Goal: Task Accomplishment & Management: Use online tool/utility

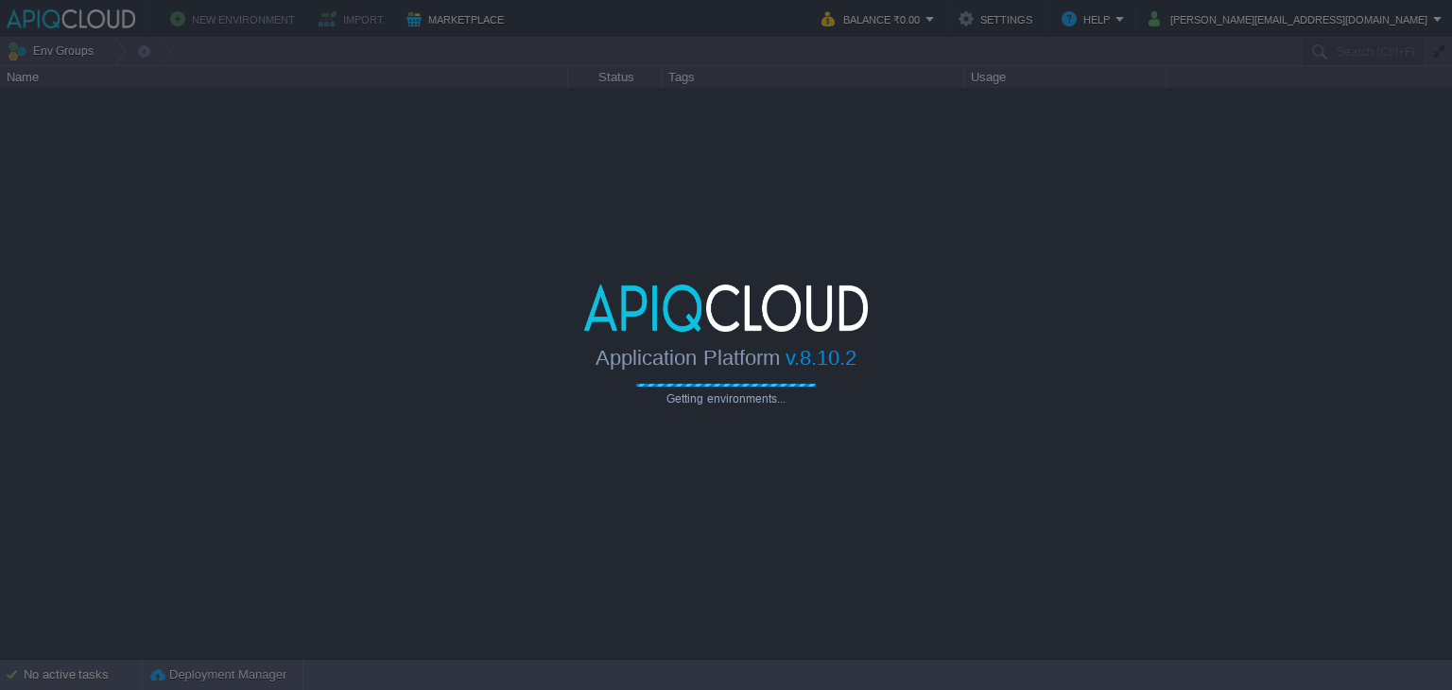
type input "Search (Ctrl+F)"
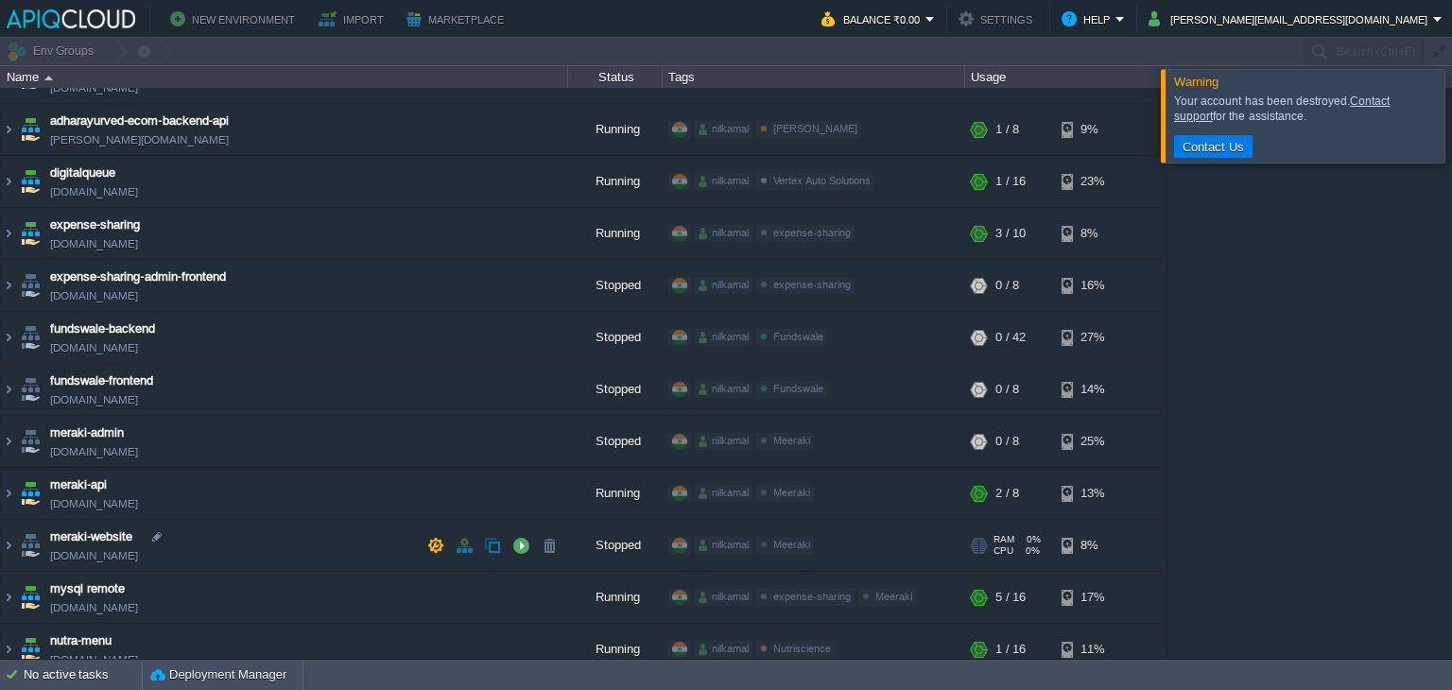
scroll to position [378, 0]
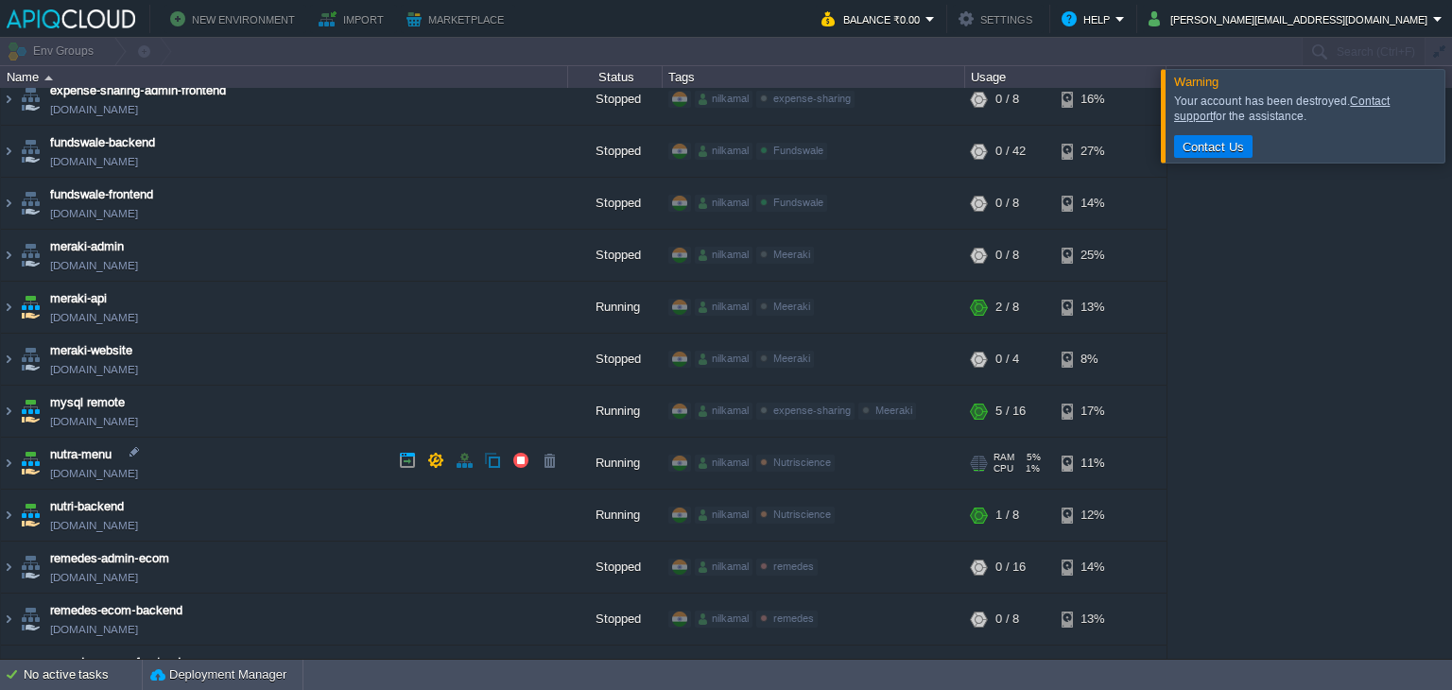
click at [294, 457] on td "nutra-menu [DOMAIN_NAME]" at bounding box center [284, 464] width 567 height 52
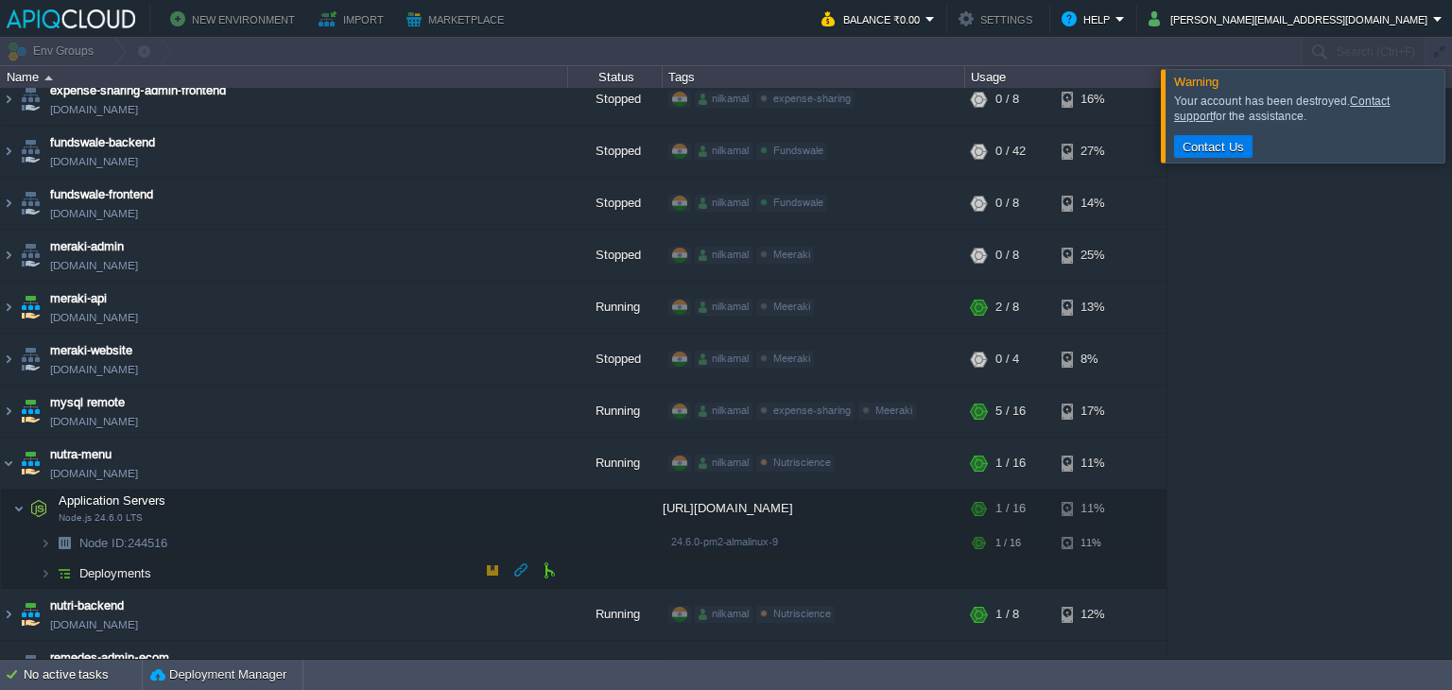
click at [147, 567] on span "Deployments" at bounding box center [115, 573] width 77 height 16
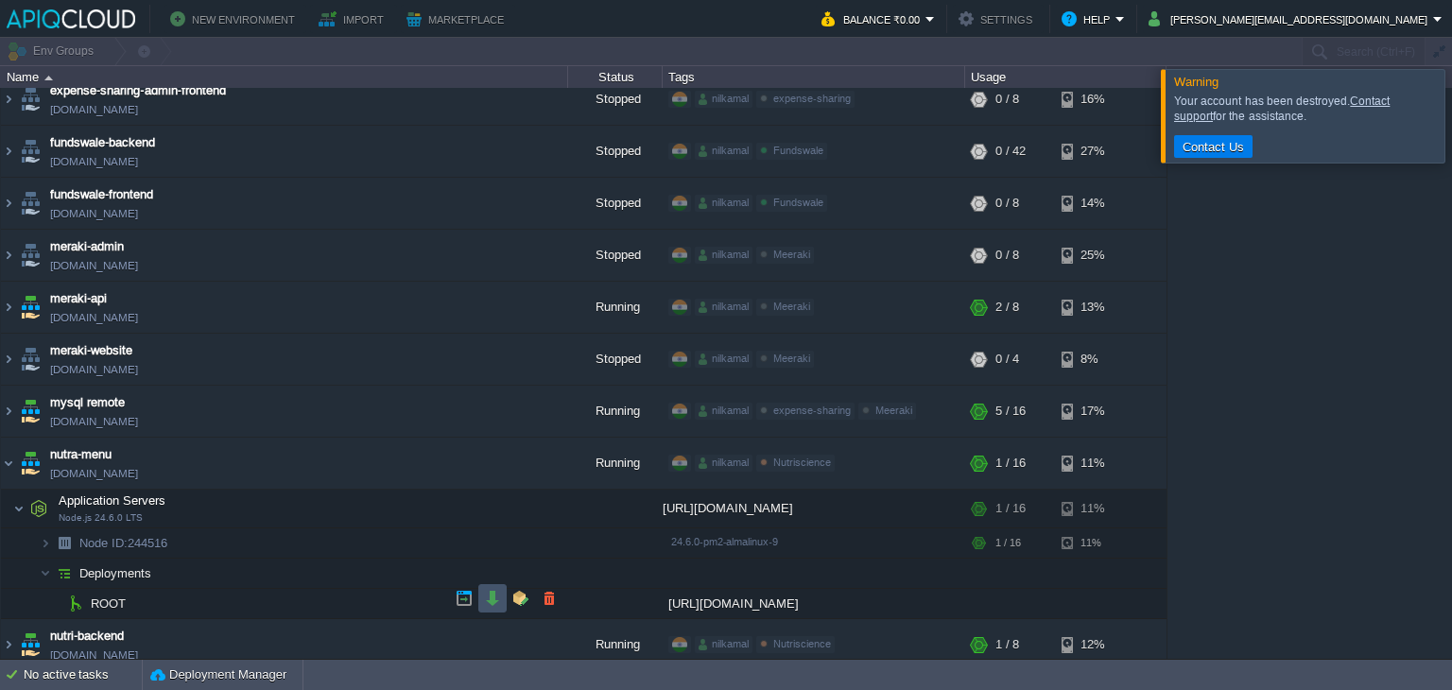
click at [484, 606] on button "button" at bounding box center [492, 598] width 17 height 17
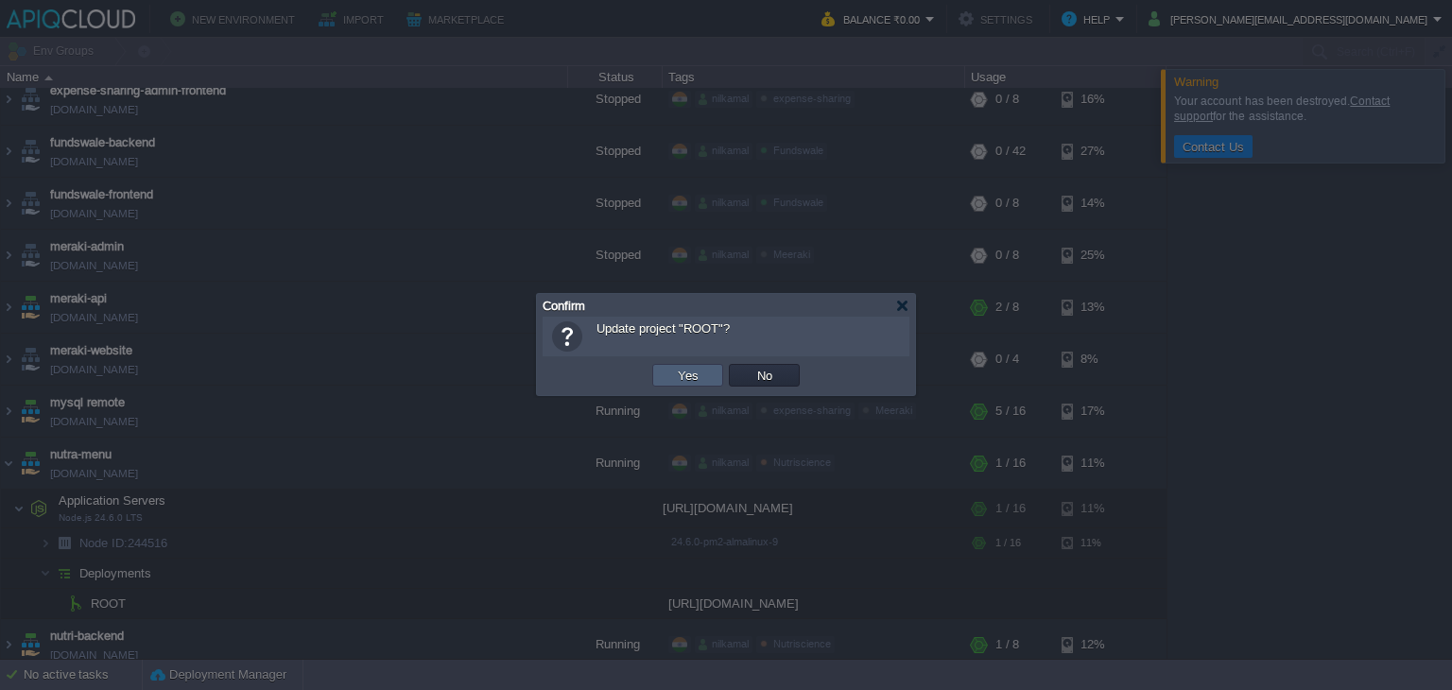
click at [685, 382] on button "Yes" at bounding box center [688, 375] width 32 height 17
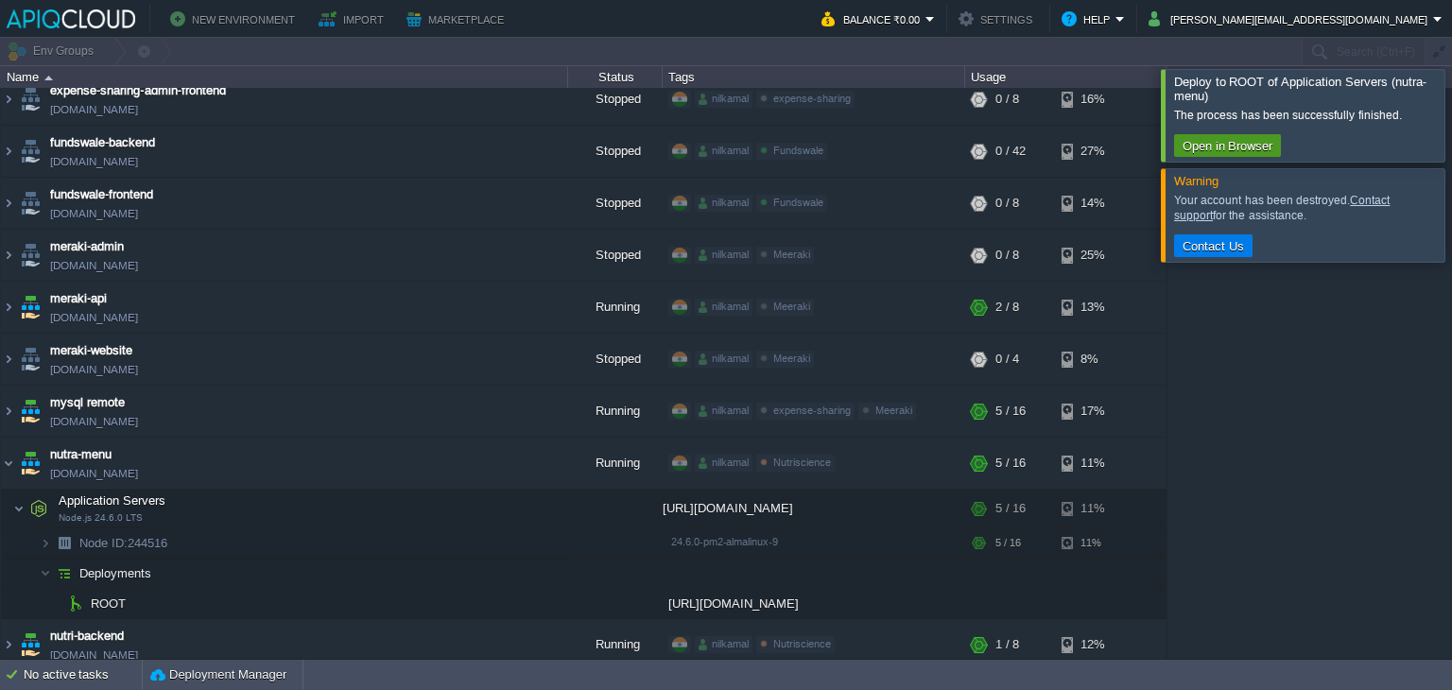
click at [1225, 136] on td "Open in Browser" at bounding box center [1227, 145] width 107 height 23
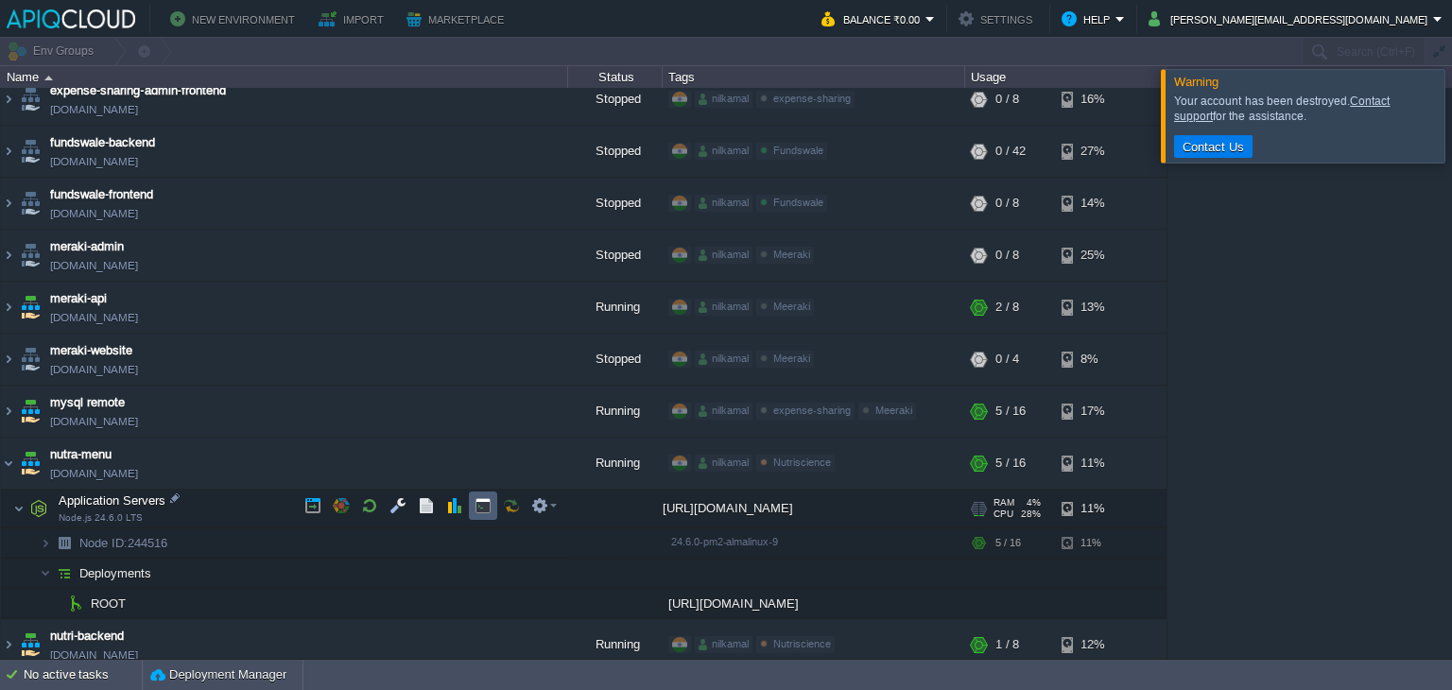
click at [479, 511] on button "button" at bounding box center [482, 505] width 17 height 17
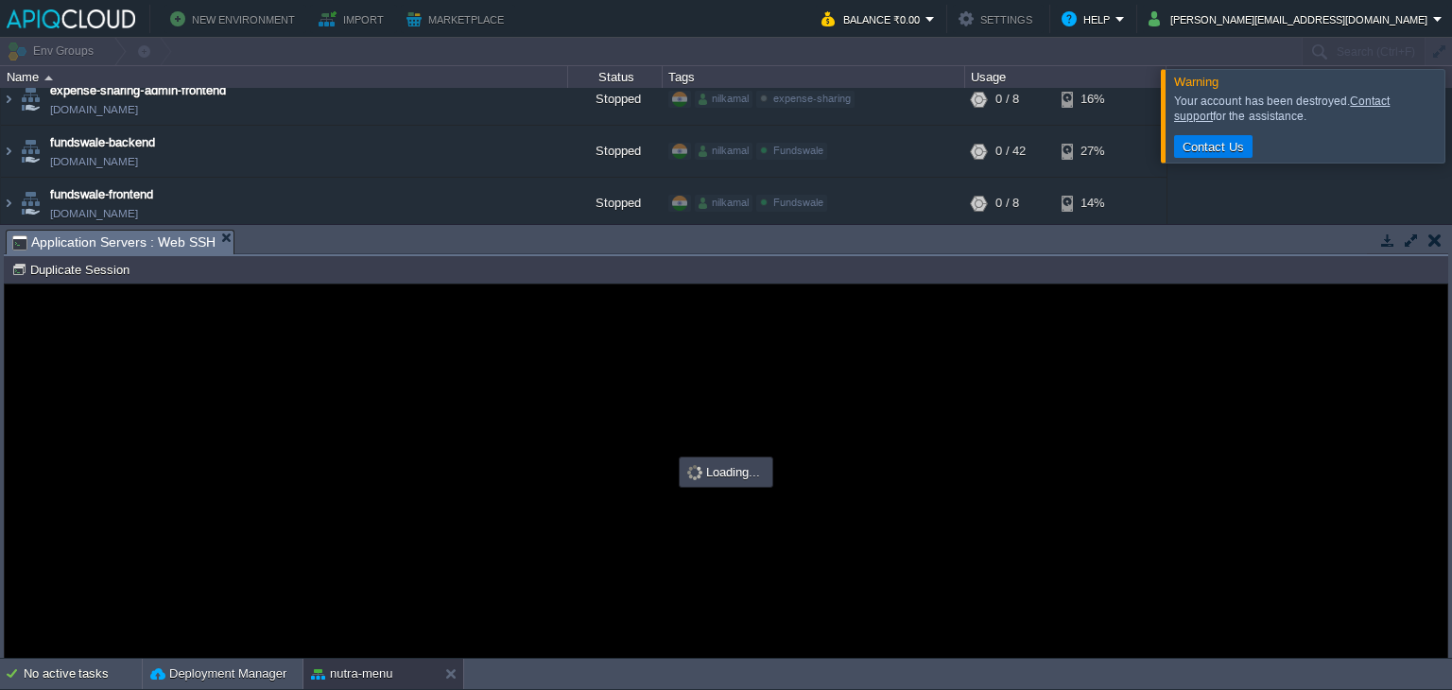
scroll to position [0, 0]
type input "#000000"
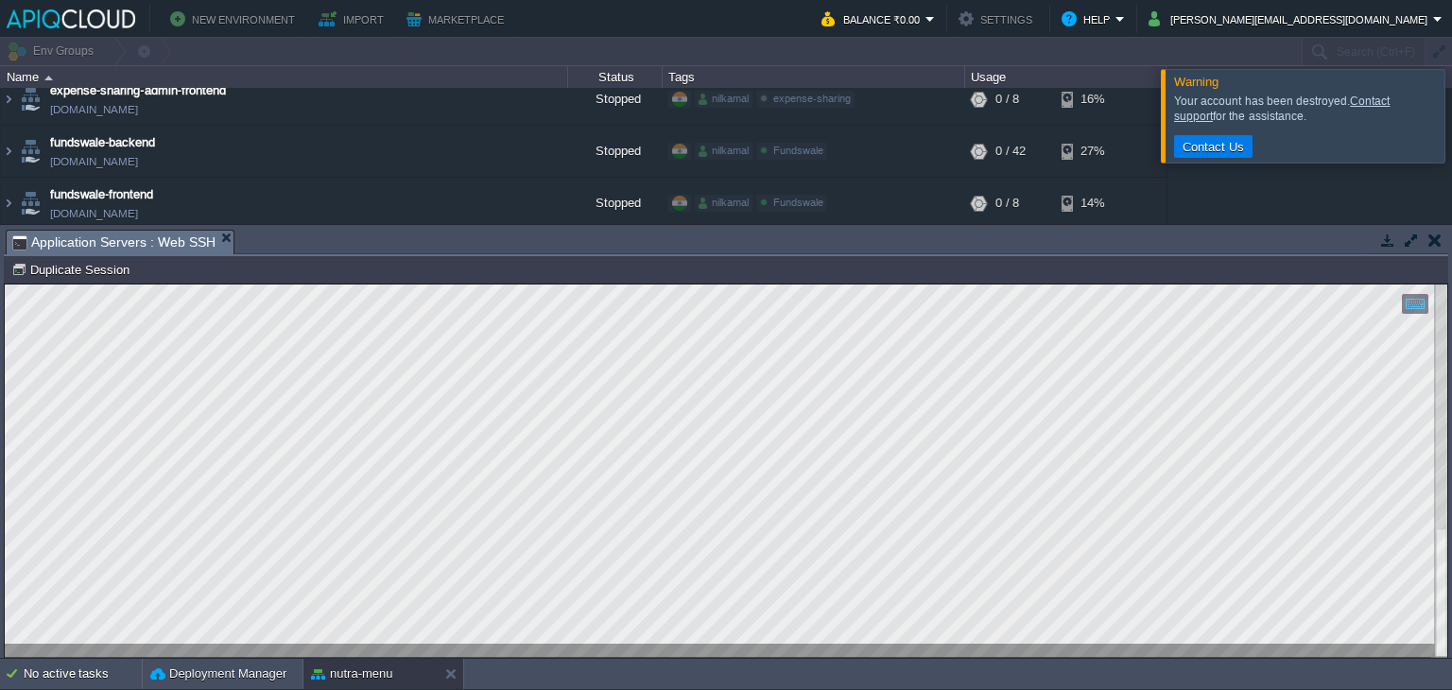
click at [519, 646] on div at bounding box center [726, 470] width 1442 height 373
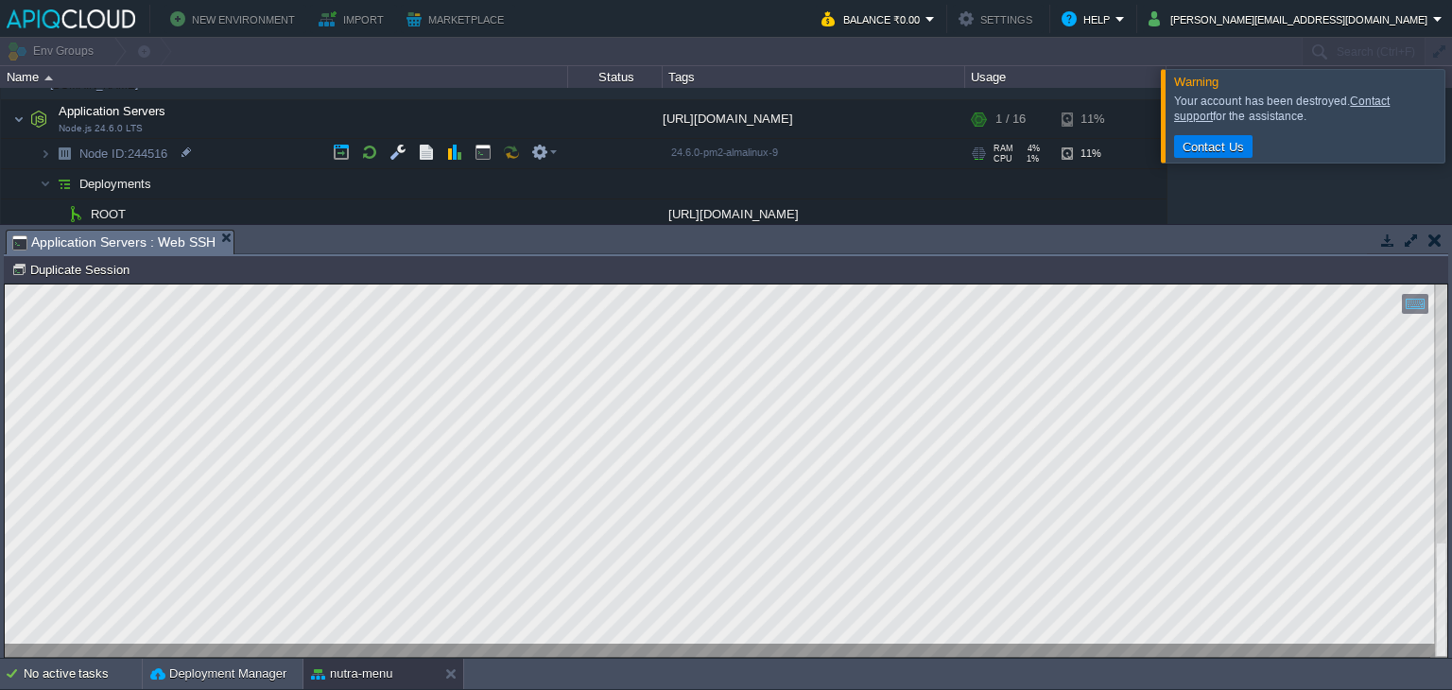
scroll to position [756, 0]
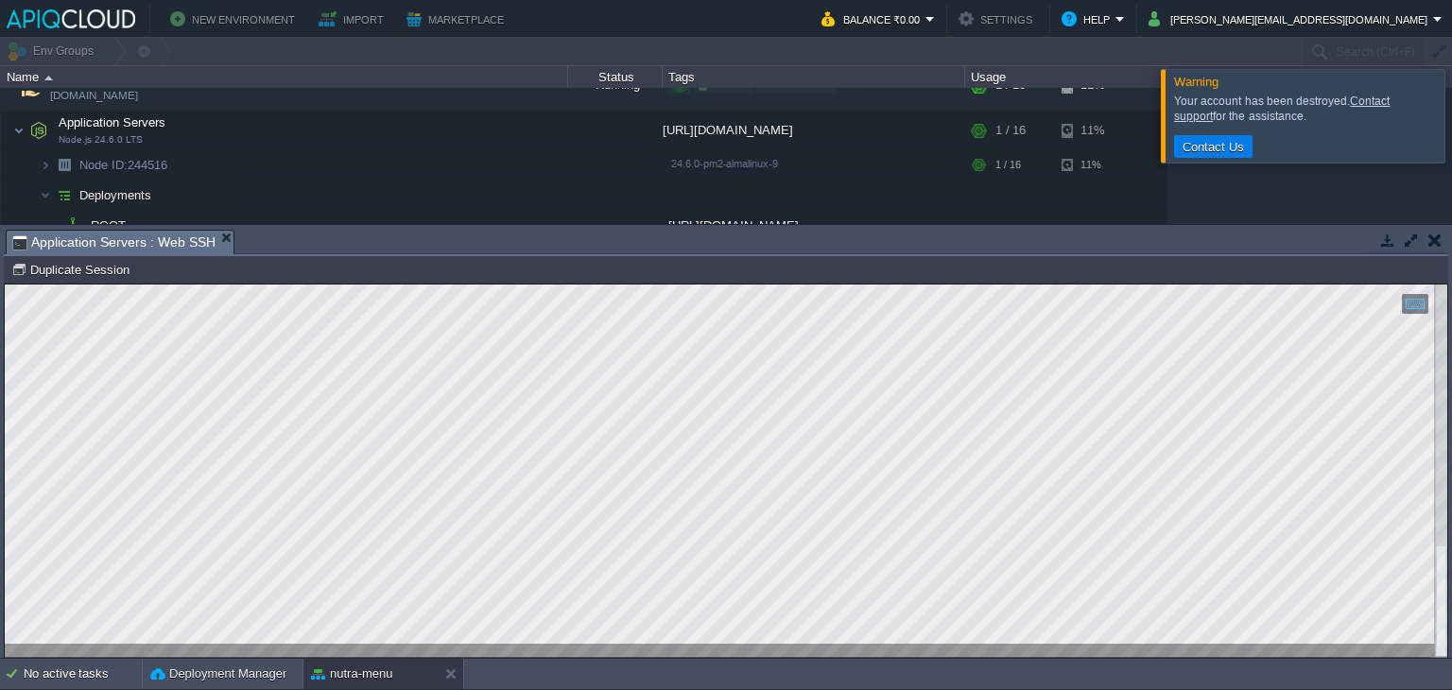
click at [1396, 247] on td at bounding box center [1387, 240] width 24 height 23
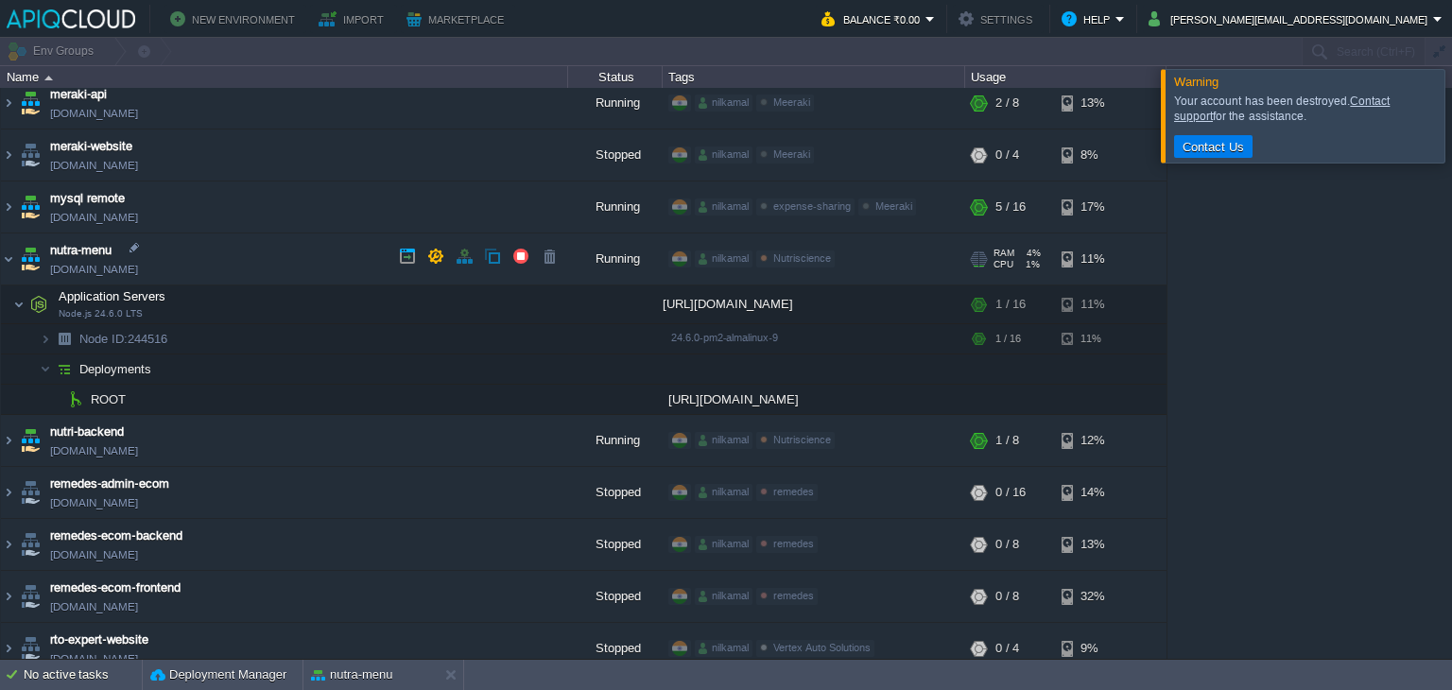
scroll to position [567, 0]
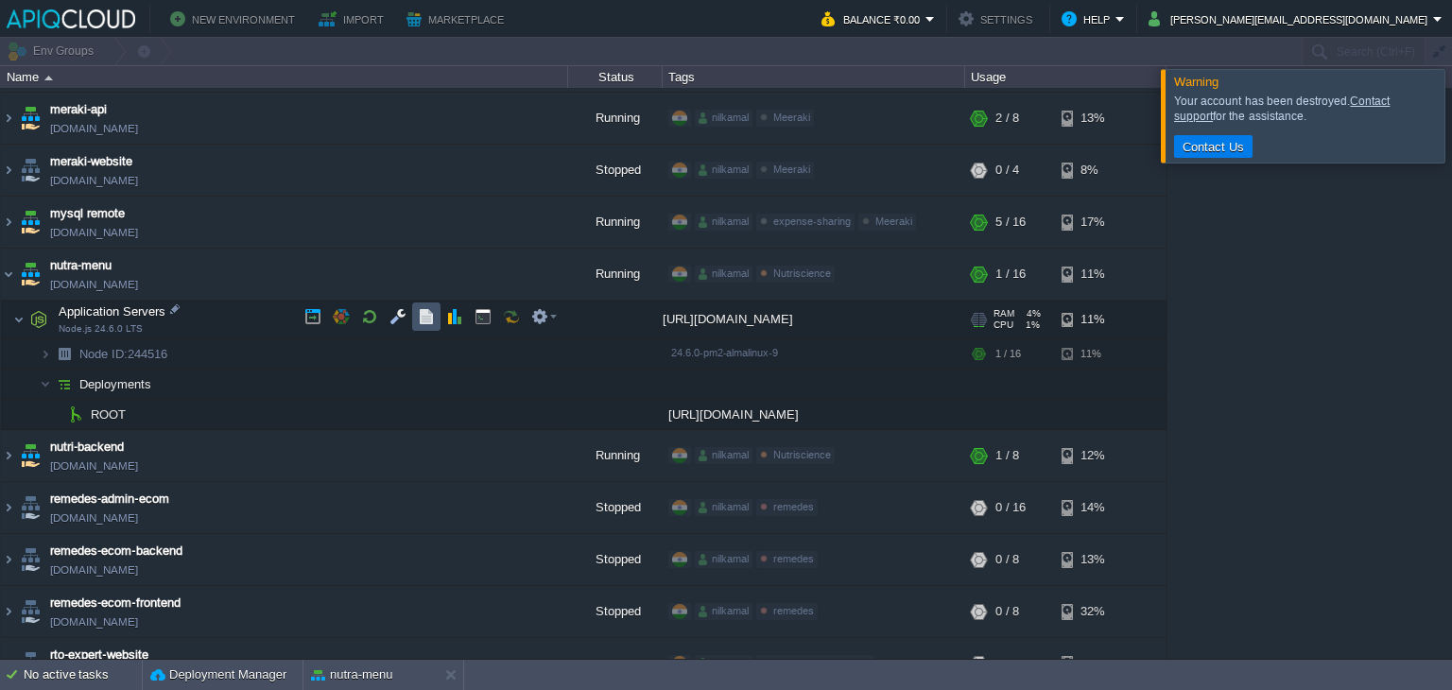
click at [425, 316] on button "button" at bounding box center [426, 316] width 17 height 17
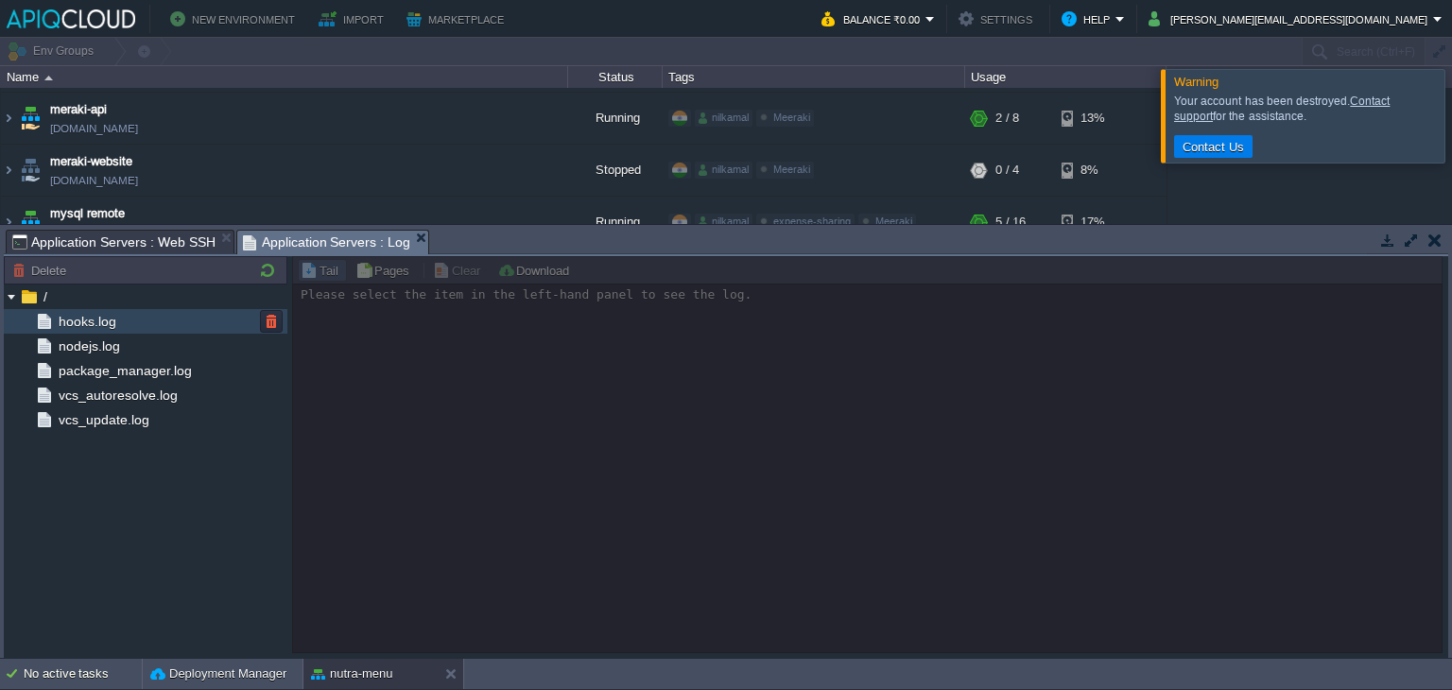
click at [136, 326] on div "hooks.log" at bounding box center [146, 321] width 284 height 25
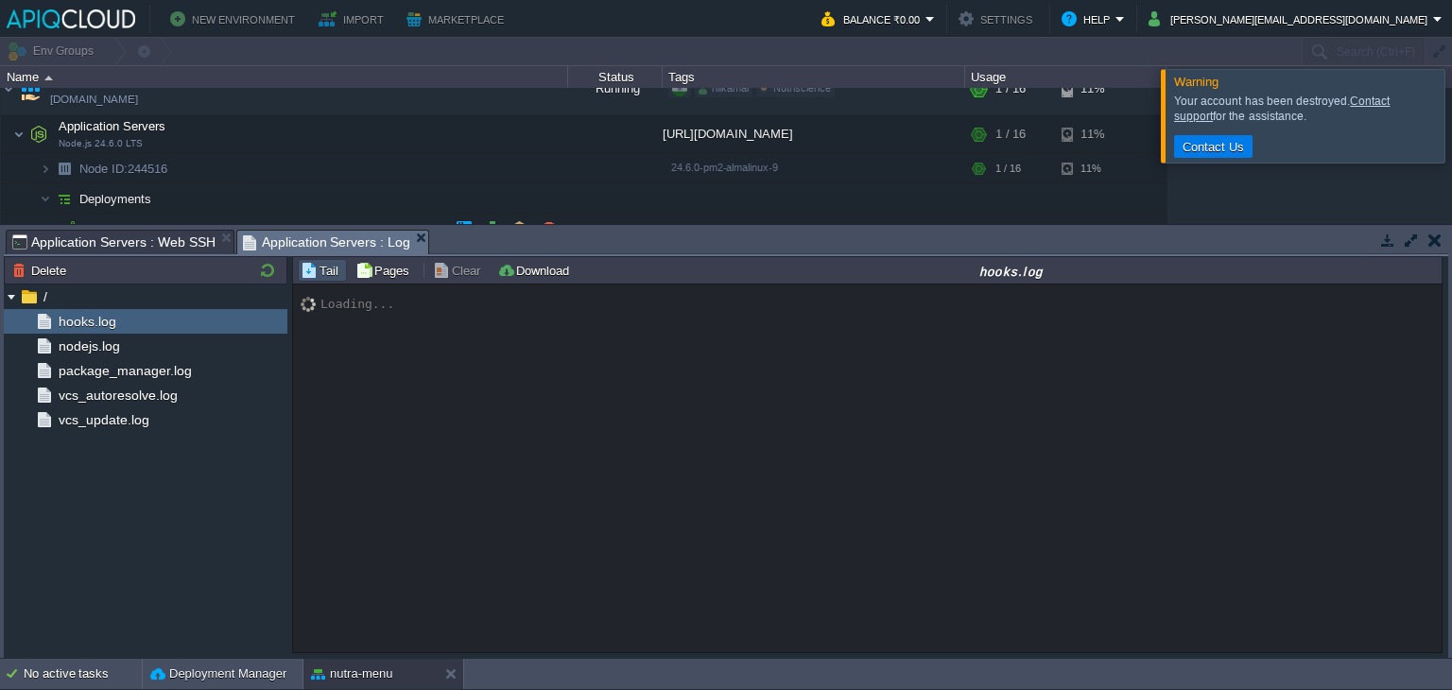
scroll to position [756, 0]
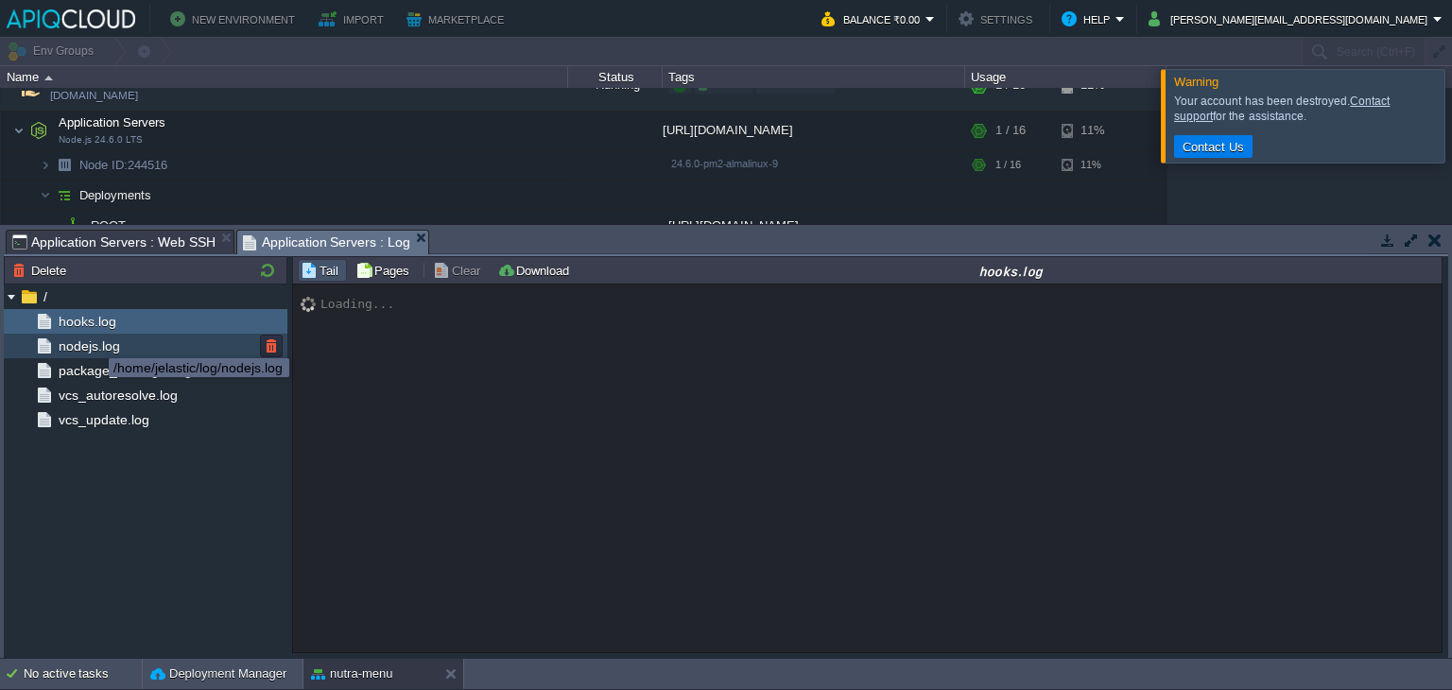
click at [95, 341] on span "nodejs.log" at bounding box center [89, 345] width 68 height 17
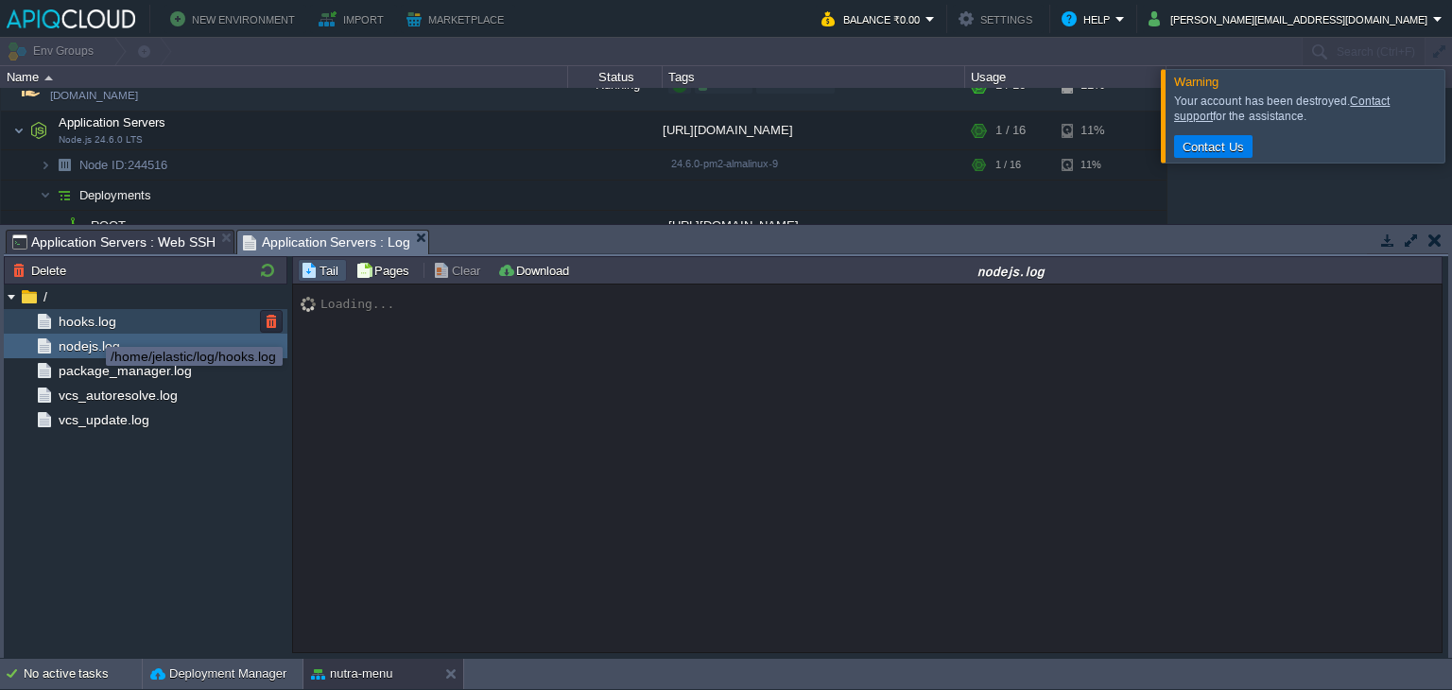
click at [92, 321] on span "hooks.log" at bounding box center [87, 321] width 64 height 17
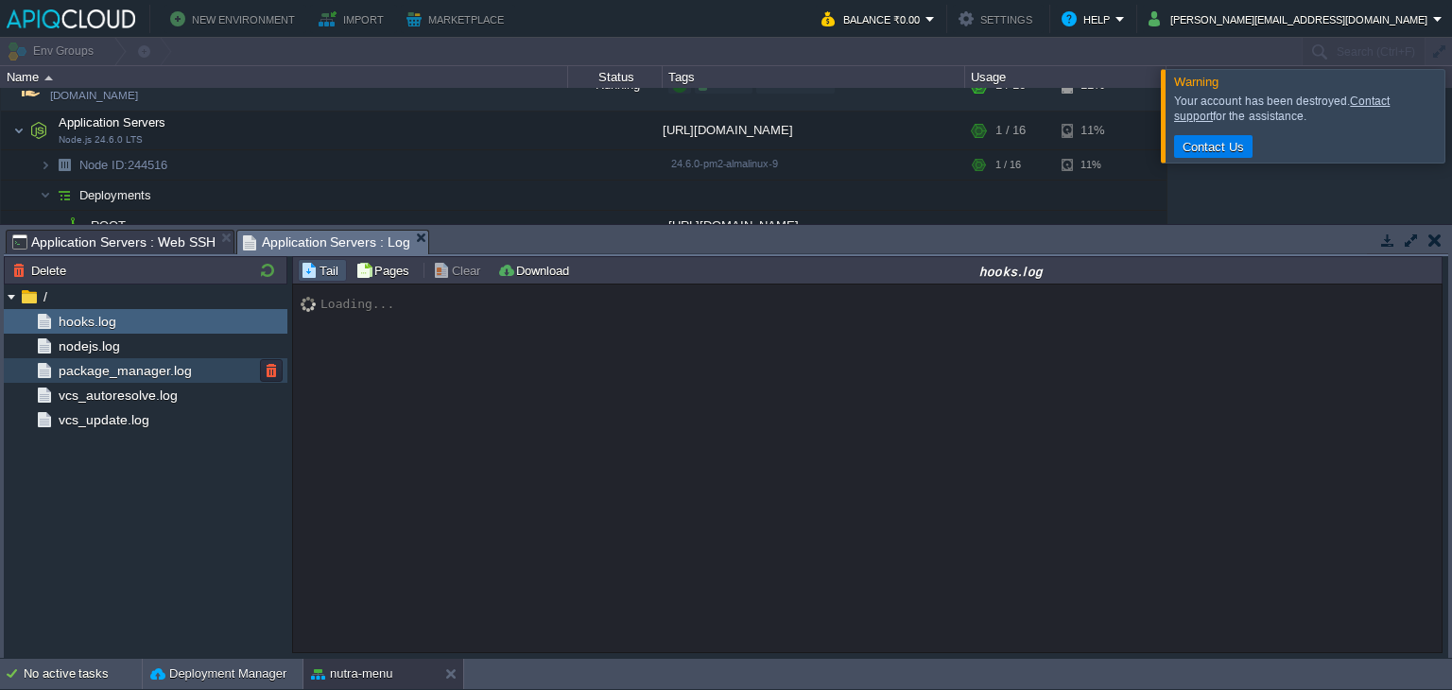
click at [99, 371] on span "package_manager.log" at bounding box center [125, 370] width 140 height 17
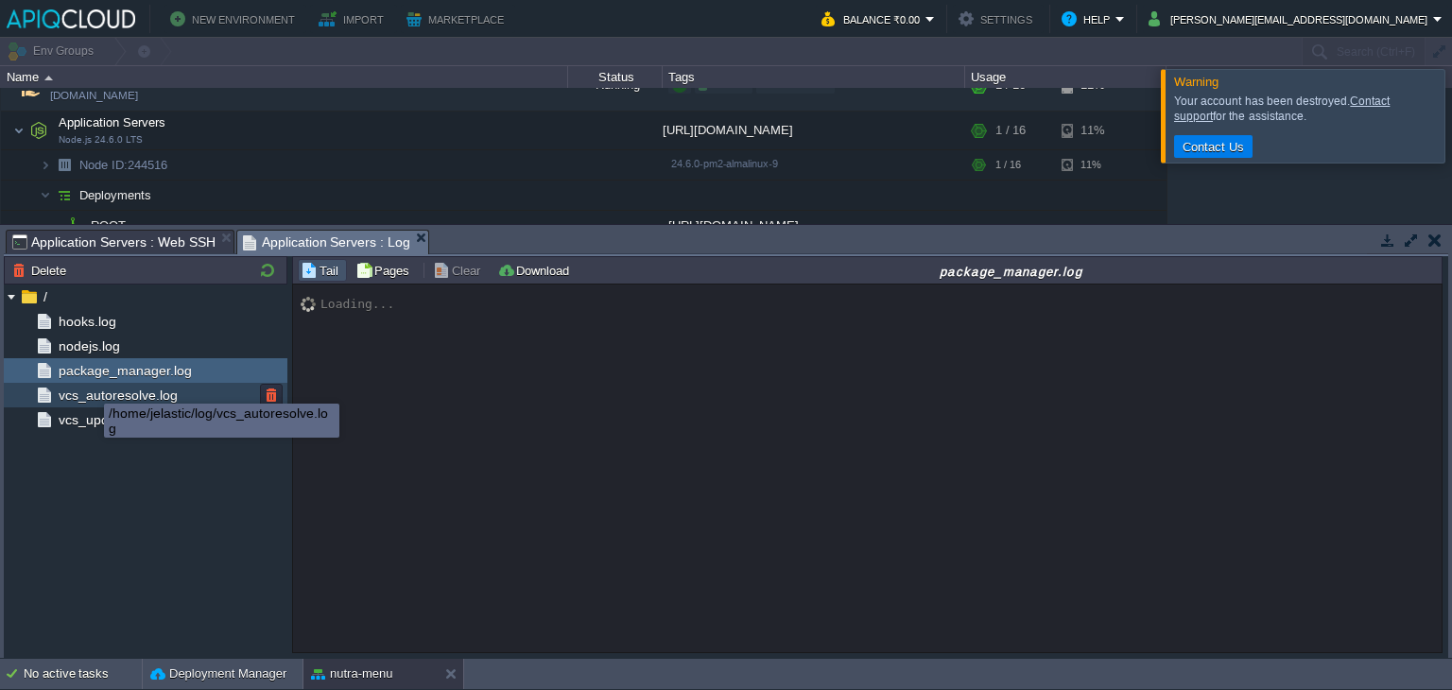
click at [81, 394] on span "vcs_autoresolve.log" at bounding box center [118, 395] width 126 height 17
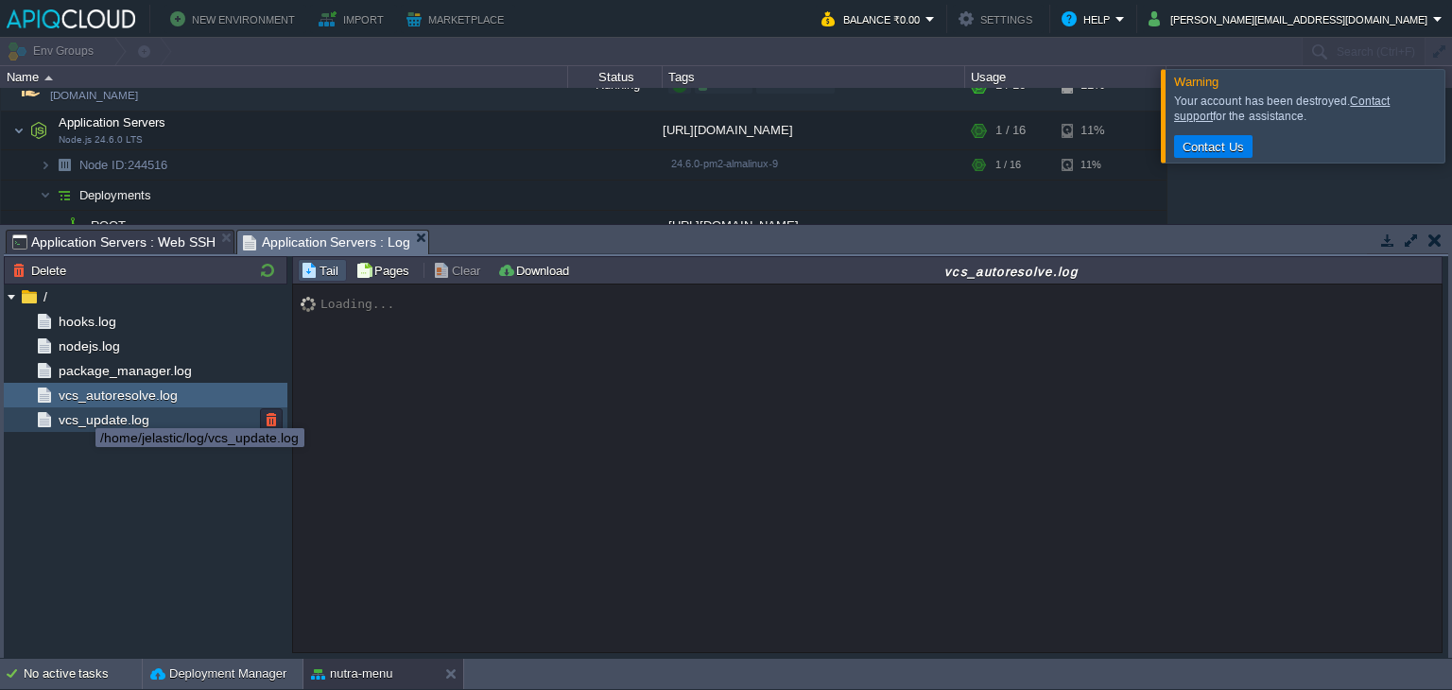
click at [81, 416] on span "vcs_update.log" at bounding box center [103, 419] width 97 height 17
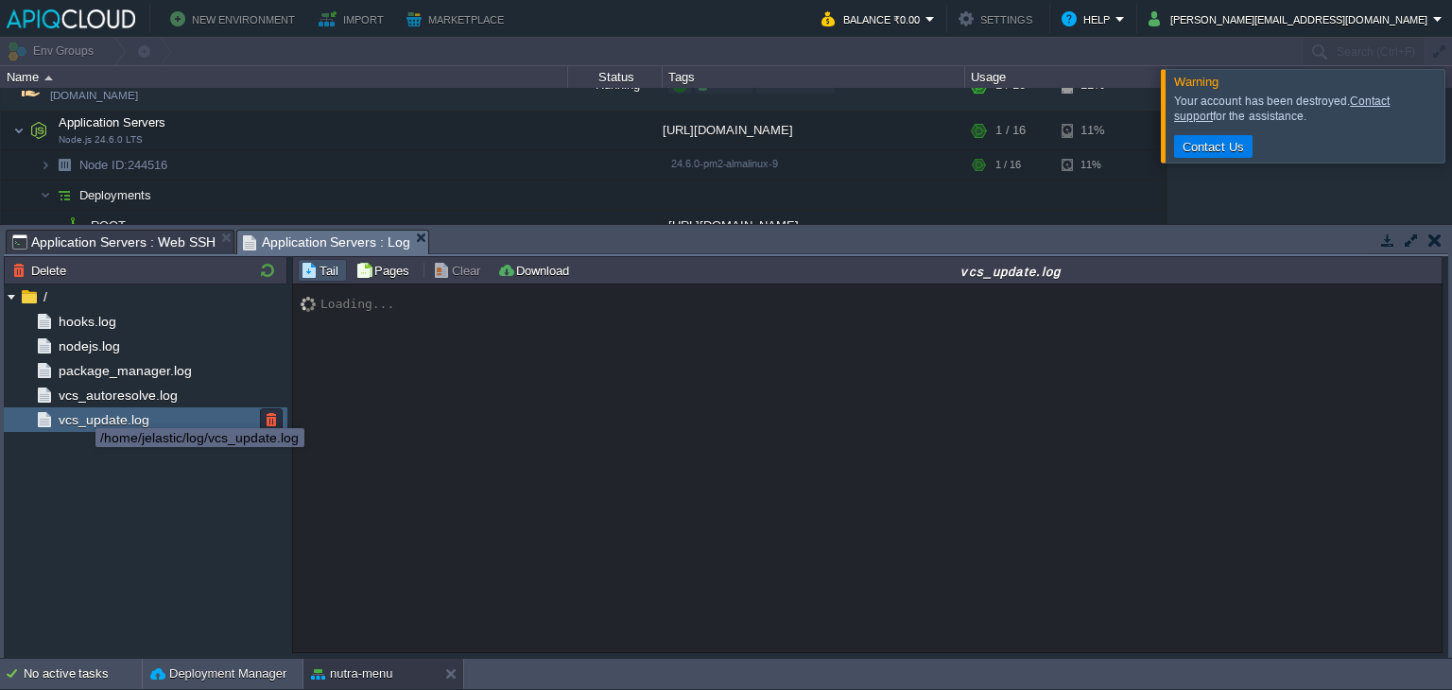
click at [81, 416] on span "vcs_update.log" at bounding box center [103, 419] width 97 height 17
click at [83, 417] on span "vcs_update.log" at bounding box center [103, 419] width 97 height 17
click at [92, 417] on span "vcs_update.log" at bounding box center [103, 419] width 97 height 17
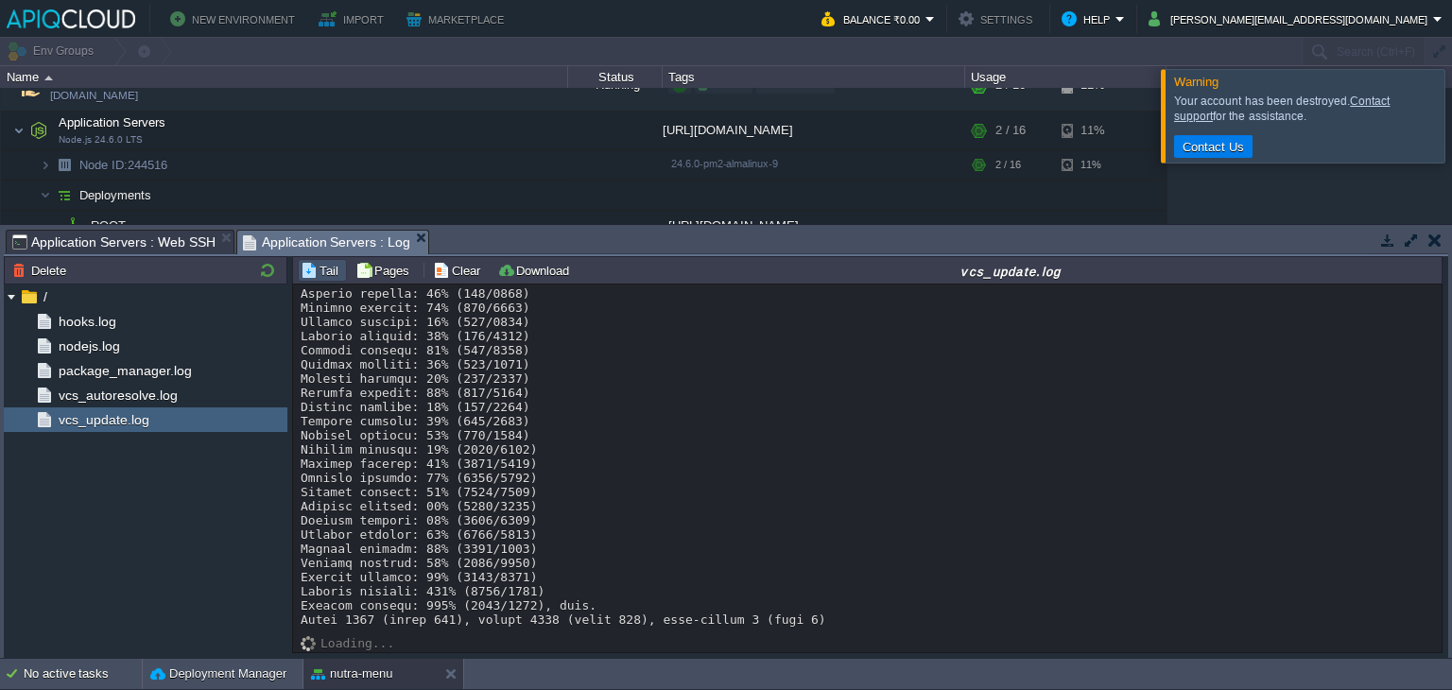
scroll to position [12416, 0]
click at [112, 322] on span "hooks.log" at bounding box center [87, 321] width 64 height 17
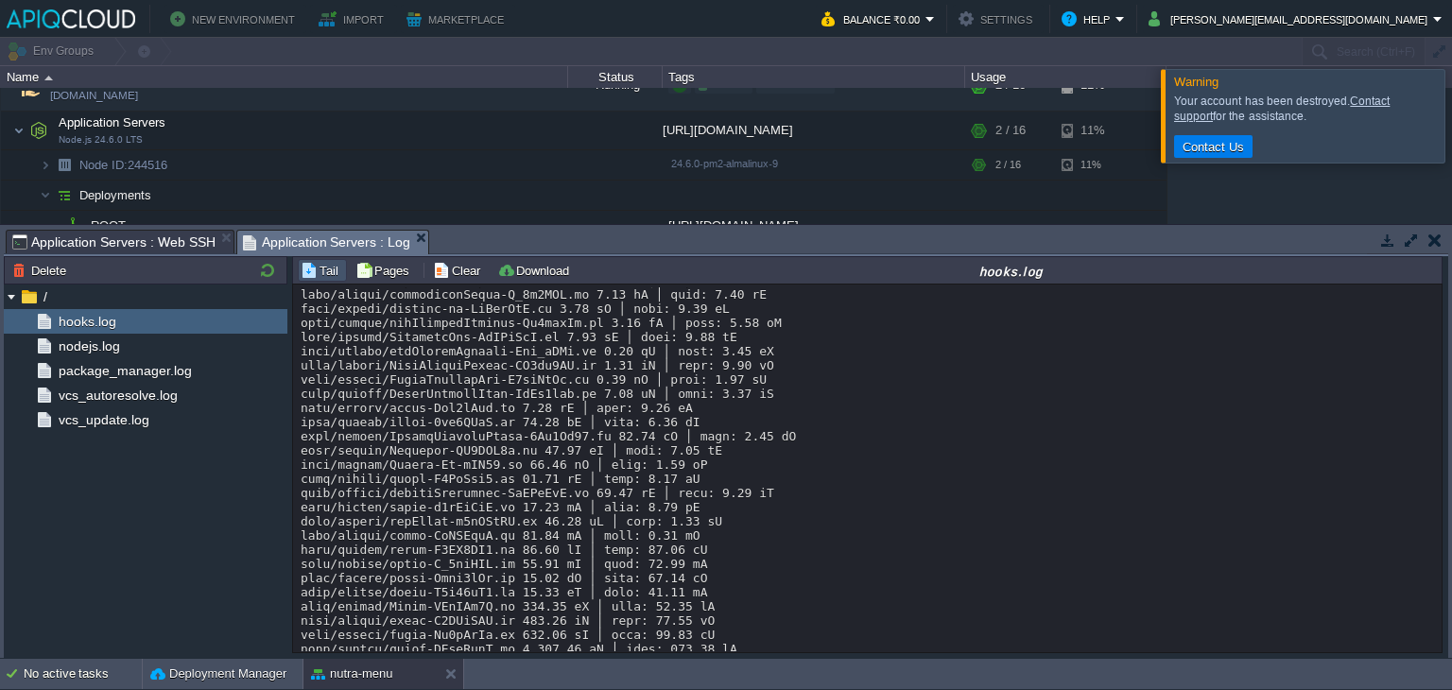
scroll to position [832, 0]
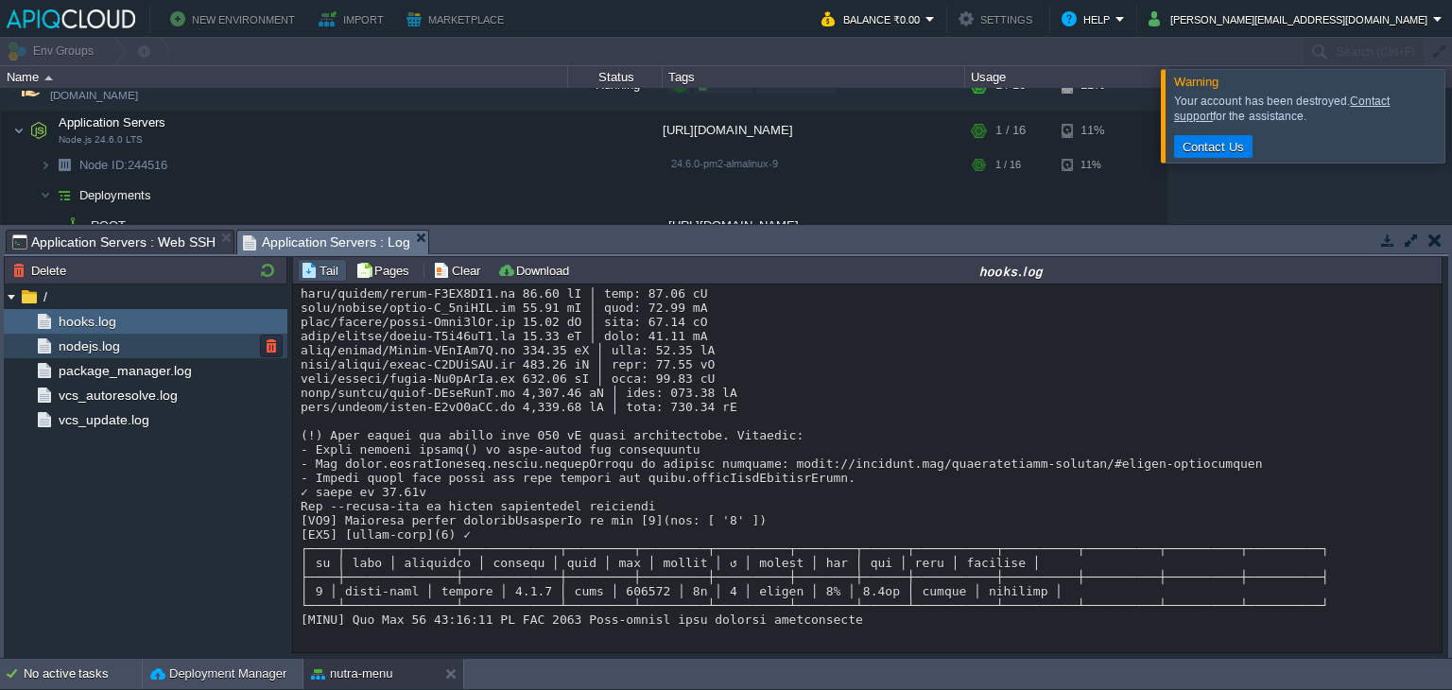
click at [104, 339] on span "nodejs.log" at bounding box center [89, 345] width 68 height 17
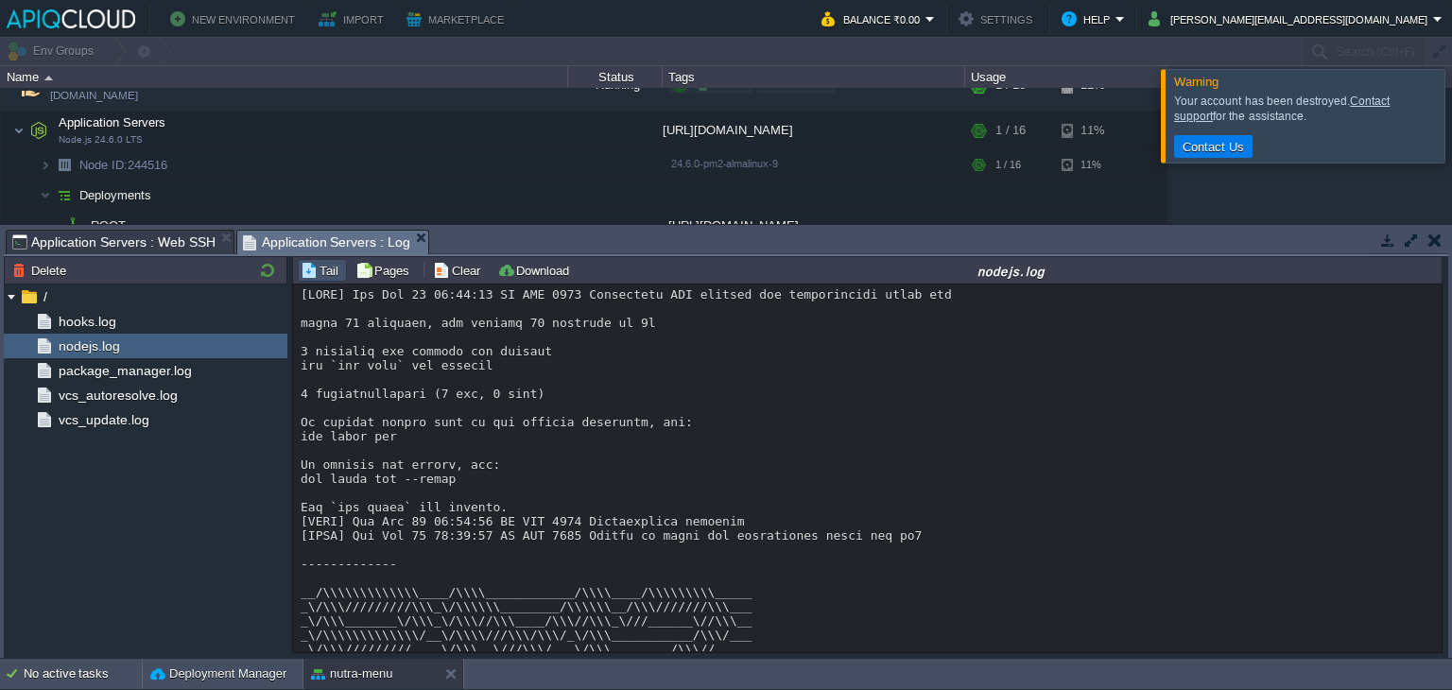
scroll to position [854, 0]
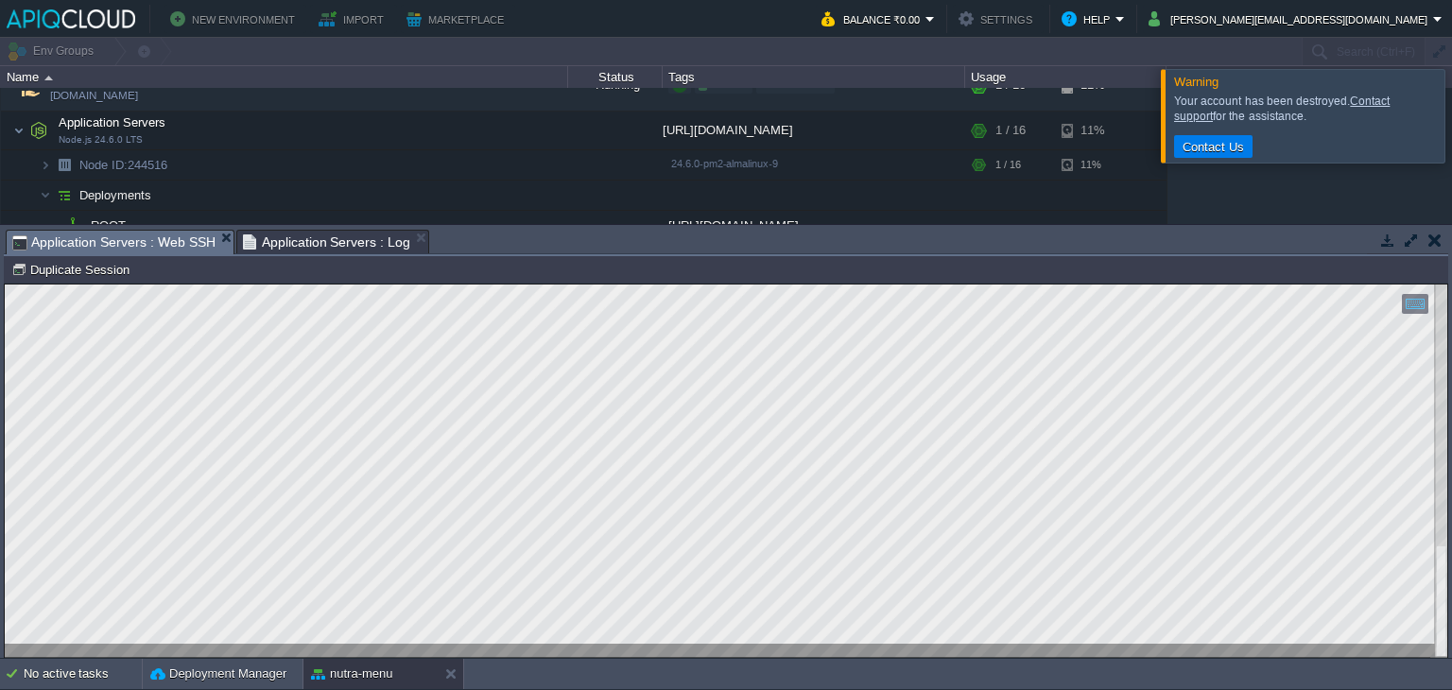
click at [143, 234] on span "Application Servers : Web SSH" at bounding box center [113, 243] width 203 height 24
drag, startPoint x: 413, startPoint y: 645, endPoint x: 6, endPoint y: 783, distance: 430.4
click at [5, 284] on html "Copy: Ctrl + Shift + C Paste: Ctrl + V Settings: Ctrl + Shift + Alt 0" at bounding box center [726, 284] width 1442 height 0
click at [403, 649] on div at bounding box center [726, 470] width 1442 height 373
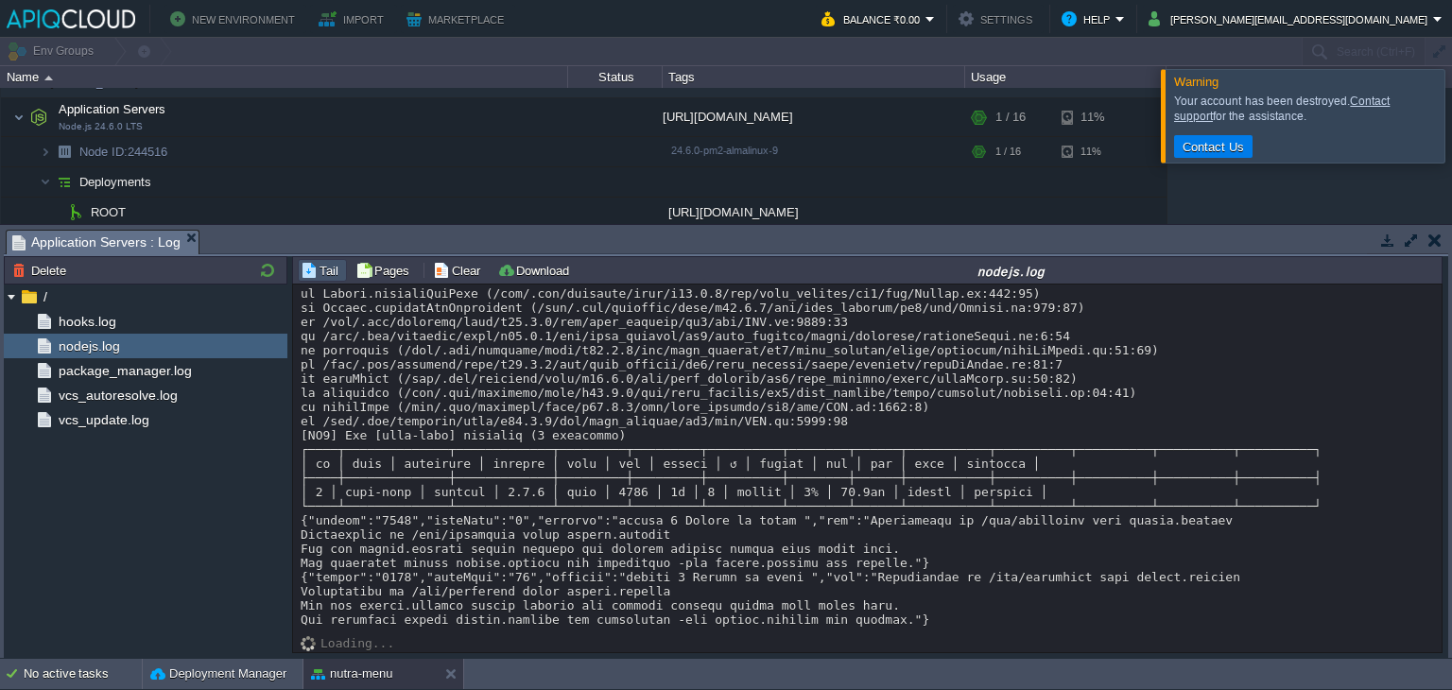
scroll to position [945, 0]
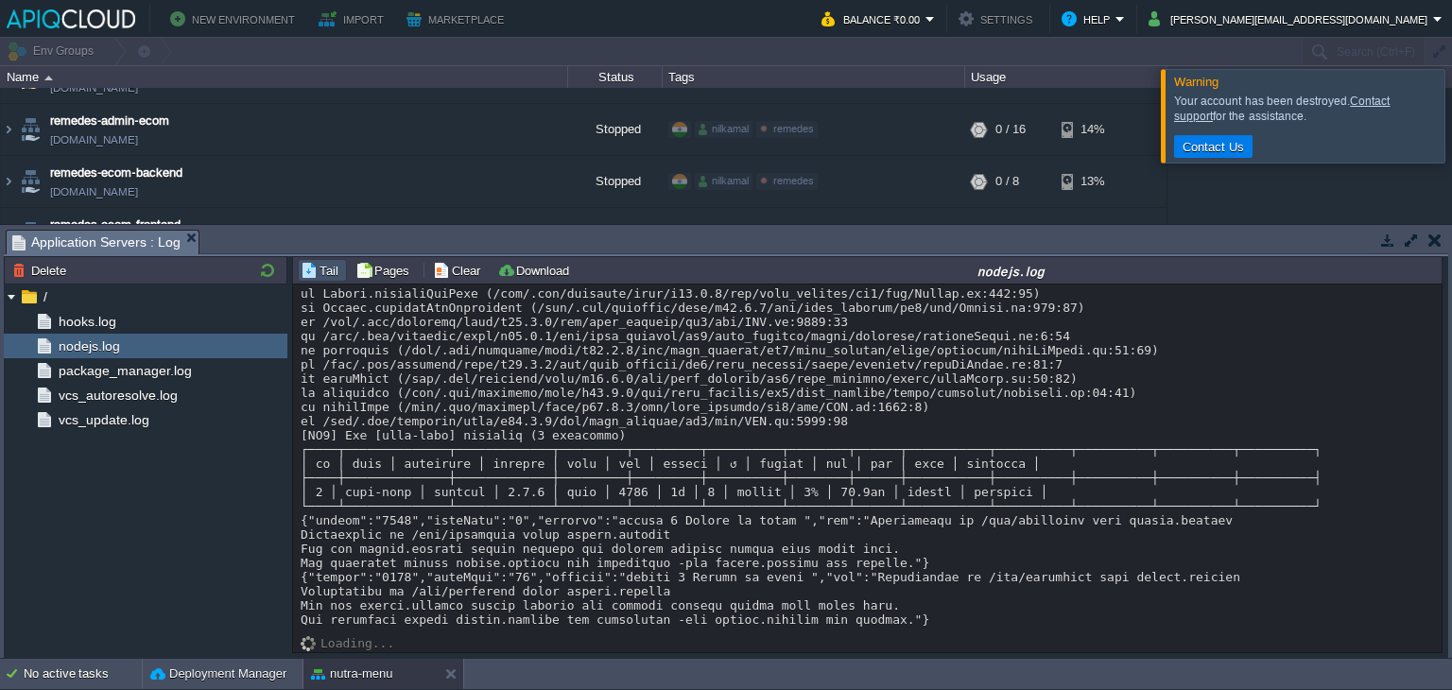
click at [1391, 233] on button "button" at bounding box center [1387, 240] width 17 height 17
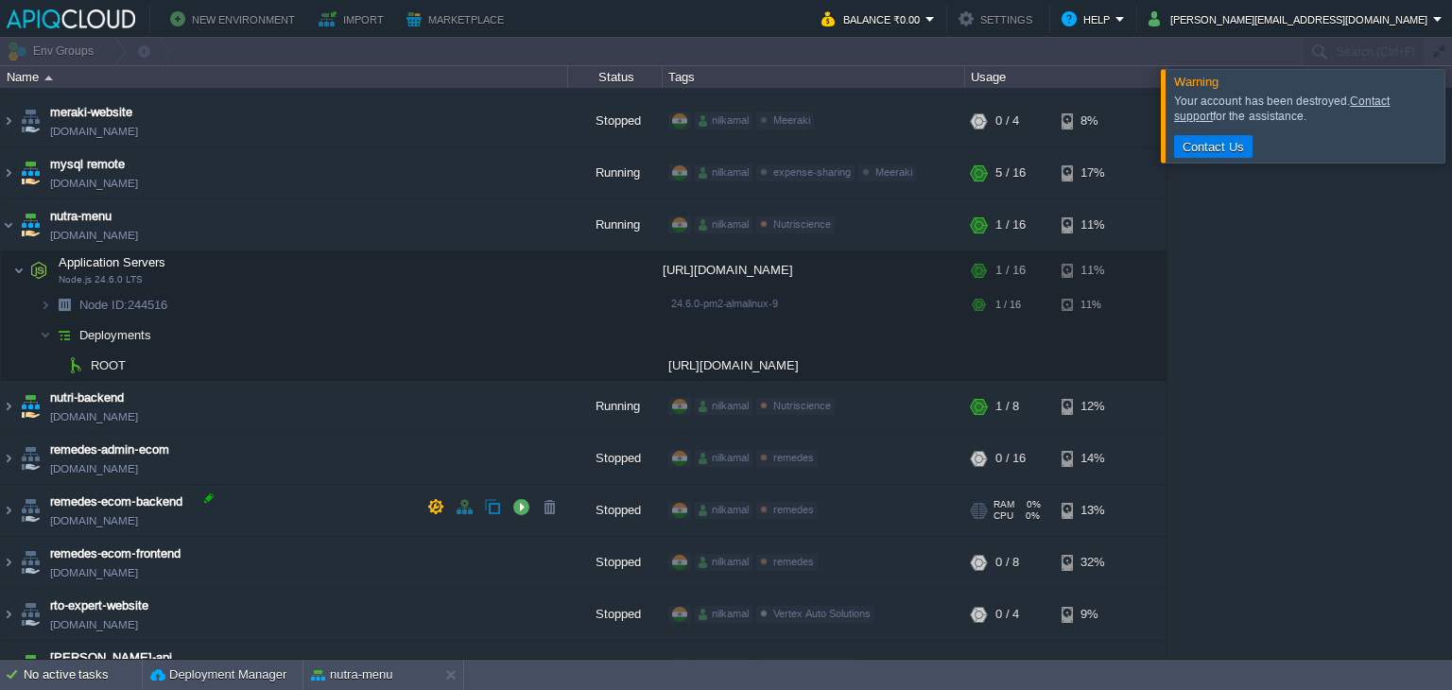
scroll to position [578, 0]
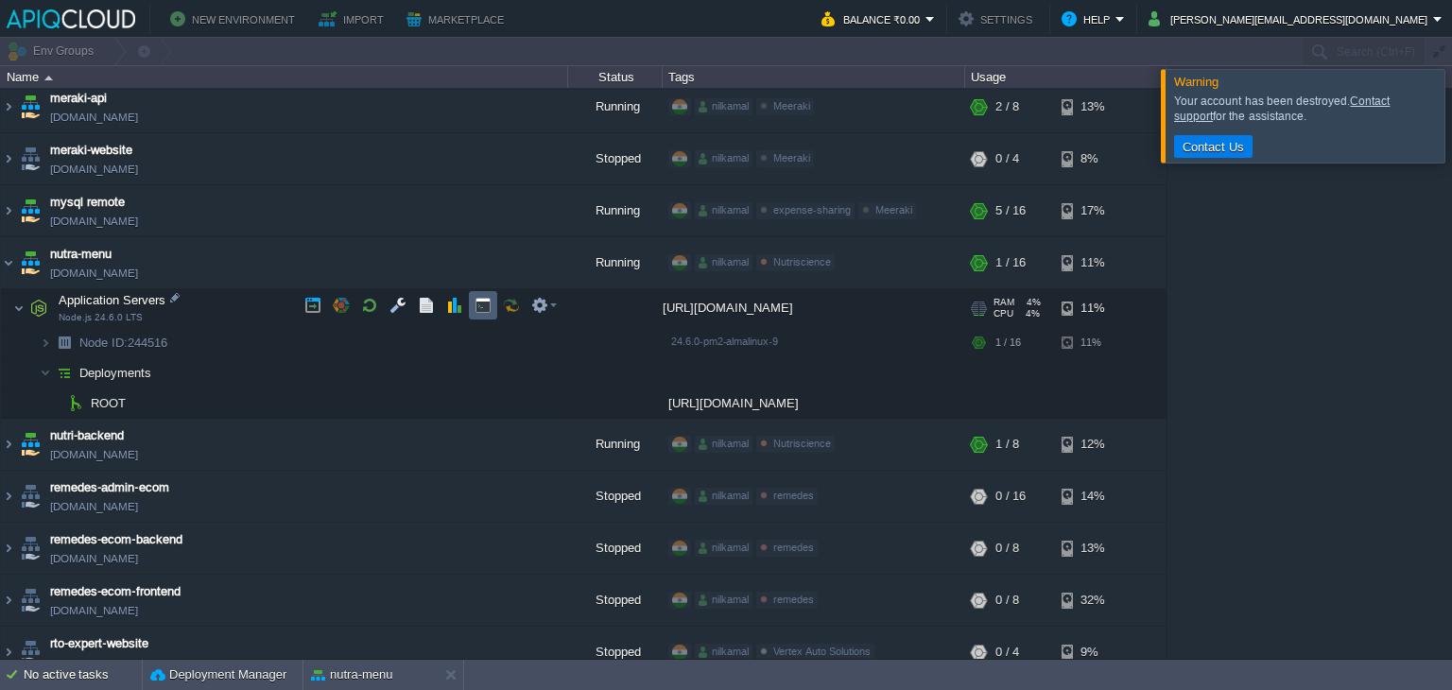
click at [482, 306] on button "button" at bounding box center [482, 305] width 17 height 17
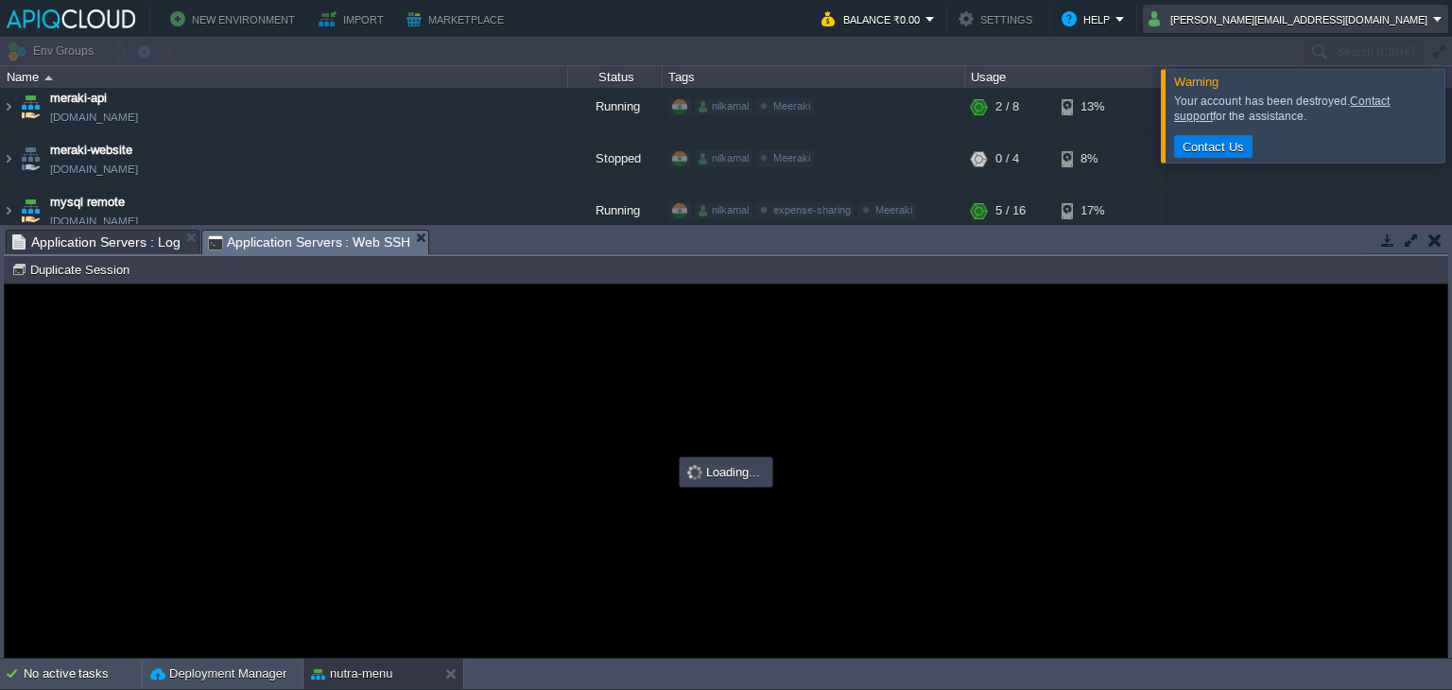
scroll to position [0, 0]
